Goal: Information Seeking & Learning: Find specific fact

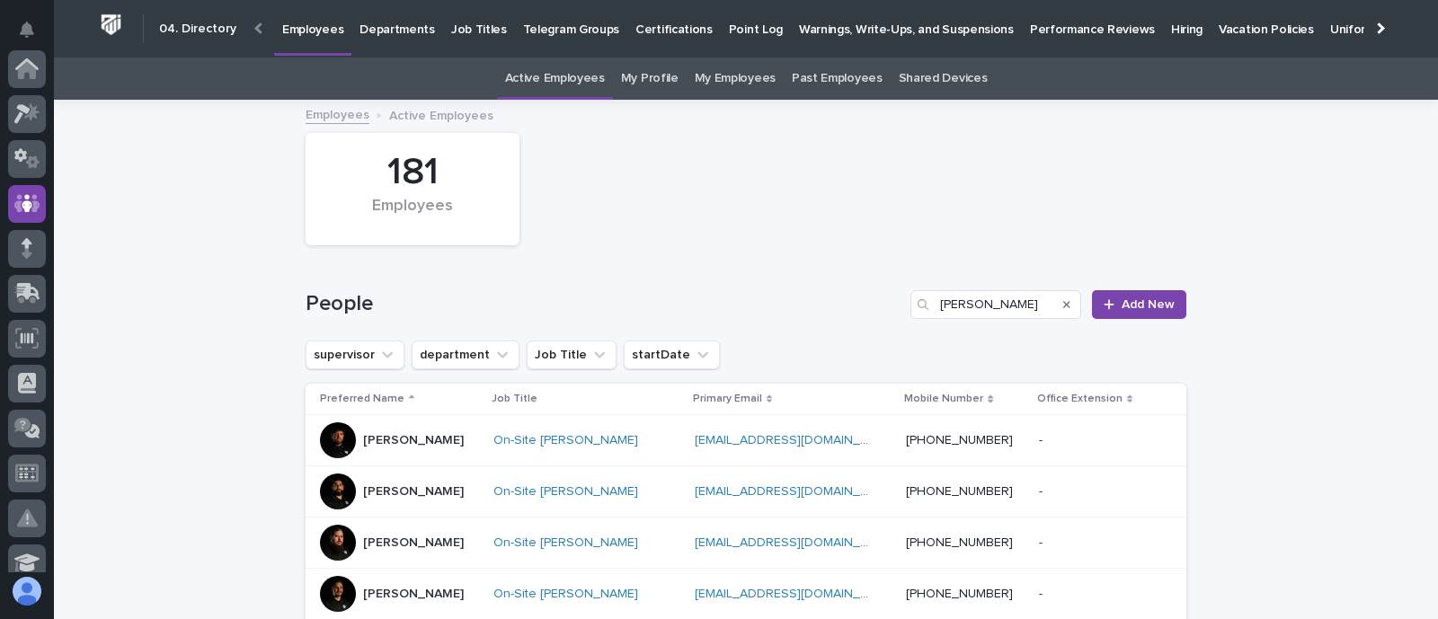
scroll to position [135, 0]
click at [952, 310] on input "[PERSON_NAME]" at bounding box center [995, 304] width 171 height 29
click at [953, 309] on input "[PERSON_NAME]" at bounding box center [995, 304] width 171 height 29
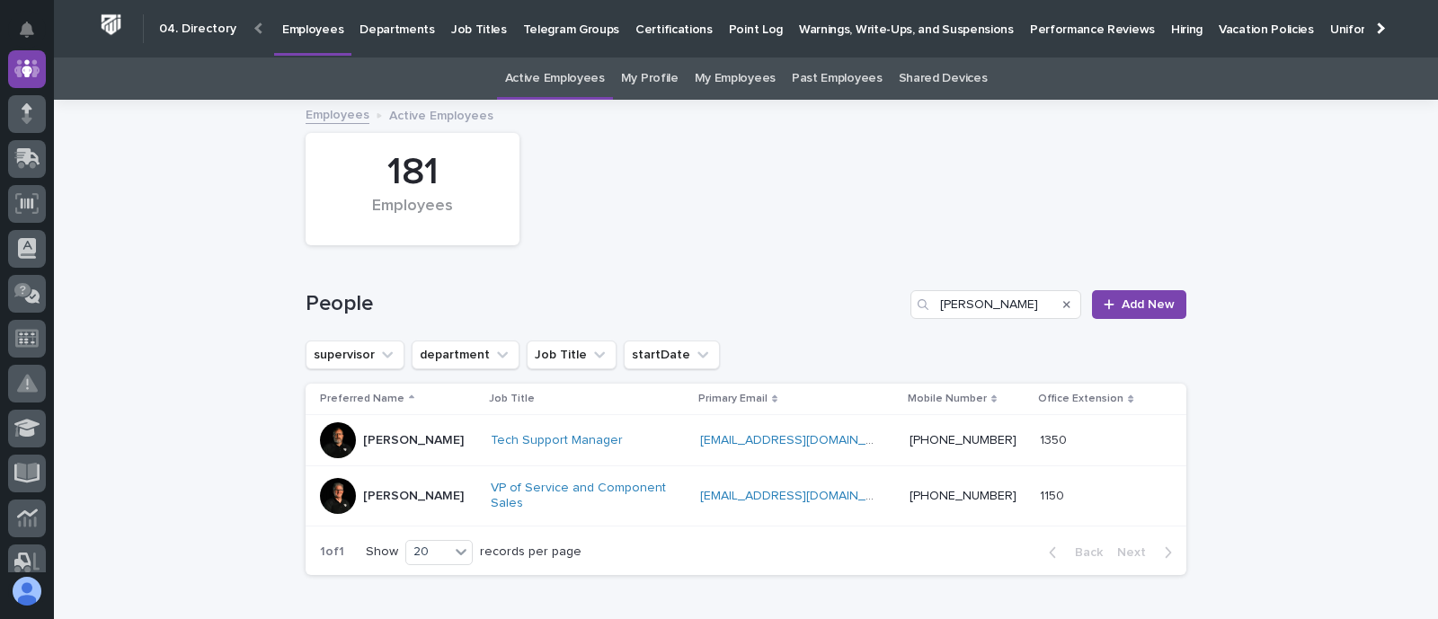
type input "[PERSON_NAME]"
click at [22, 59] on icon at bounding box center [26, 68] width 23 height 21
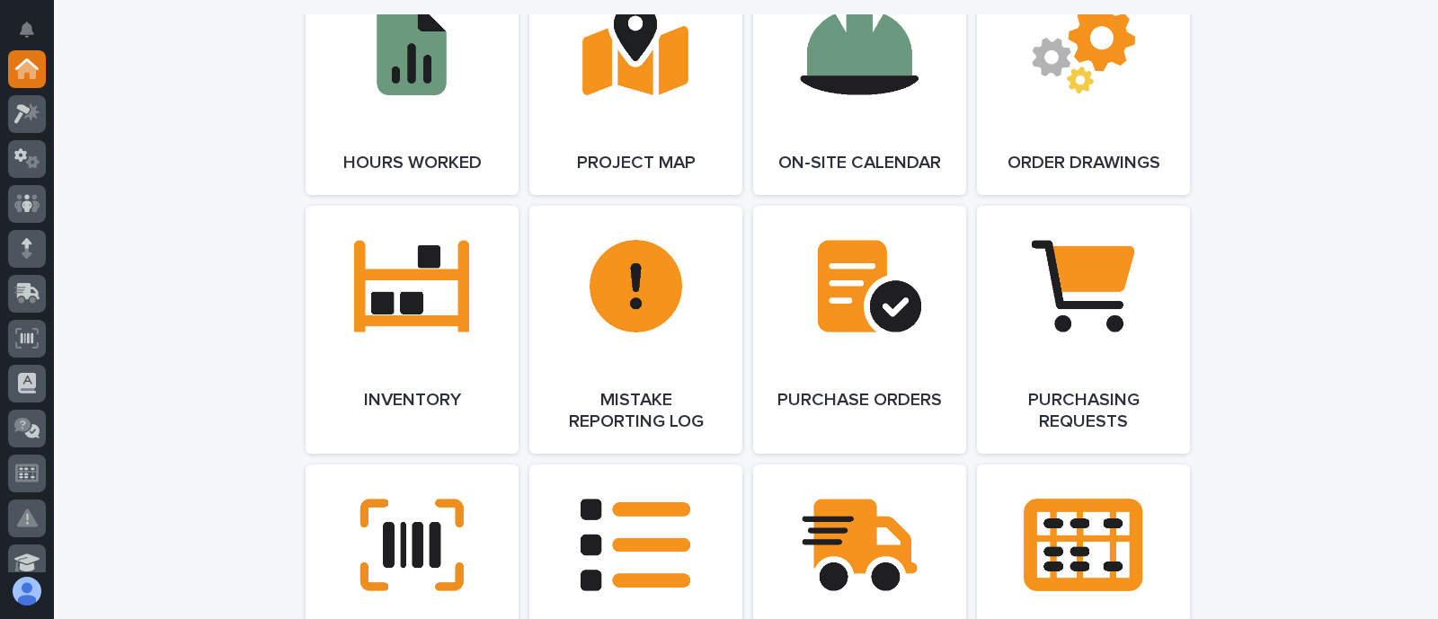
scroll to position [2022, 0]
